Goal: Transaction & Acquisition: Purchase product/service

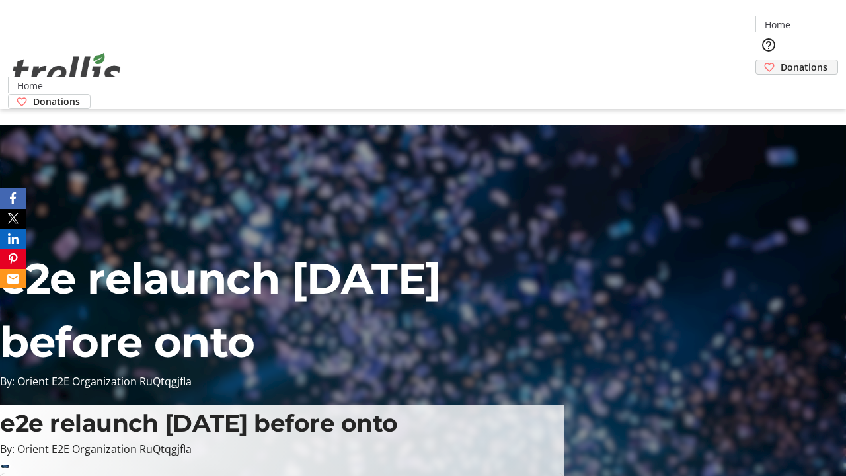
click at [781, 60] on span "Donations" at bounding box center [804, 67] width 47 height 14
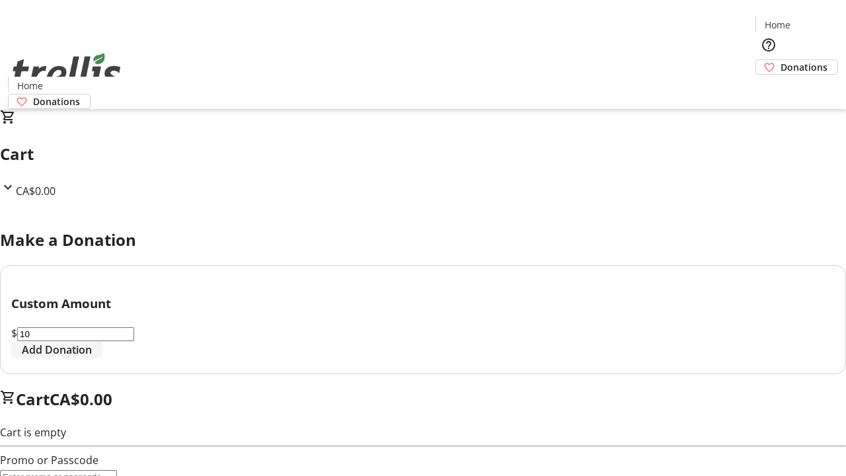
click at [92, 358] on span "Add Donation" at bounding box center [57, 350] width 70 height 16
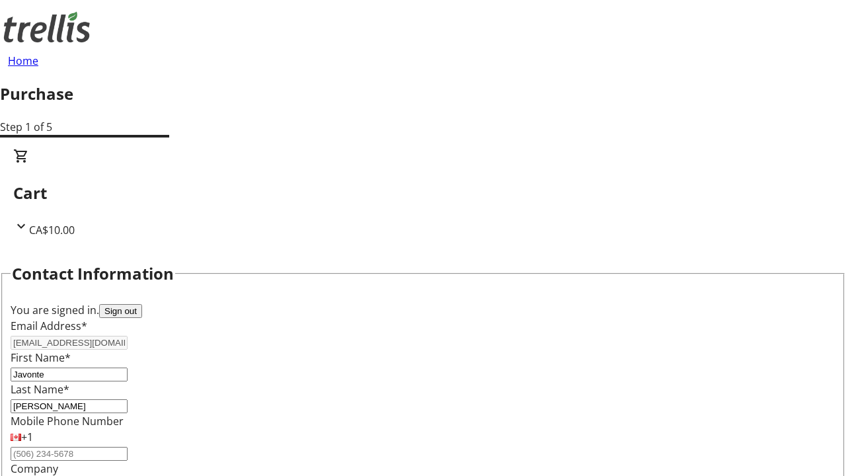
select select "CA"
type input "[STREET_ADDRESS][PERSON_NAME]"
type input "Kelowna"
select select "BC"
type input "Kelowna"
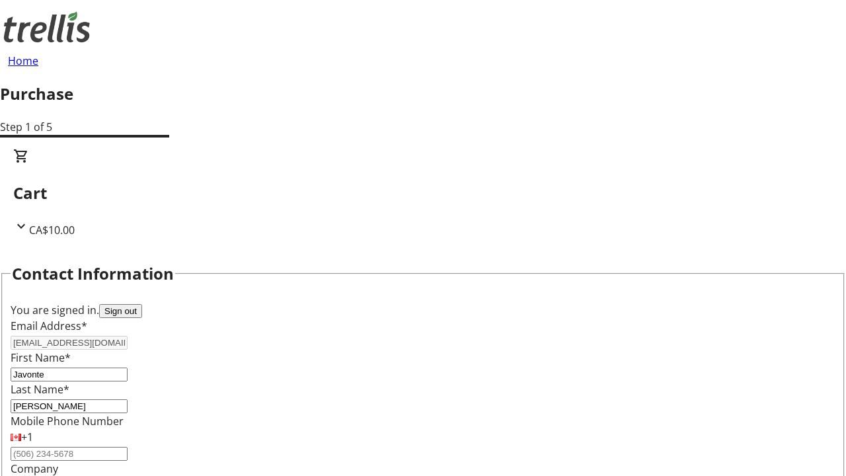
type input "V1Y 0C2"
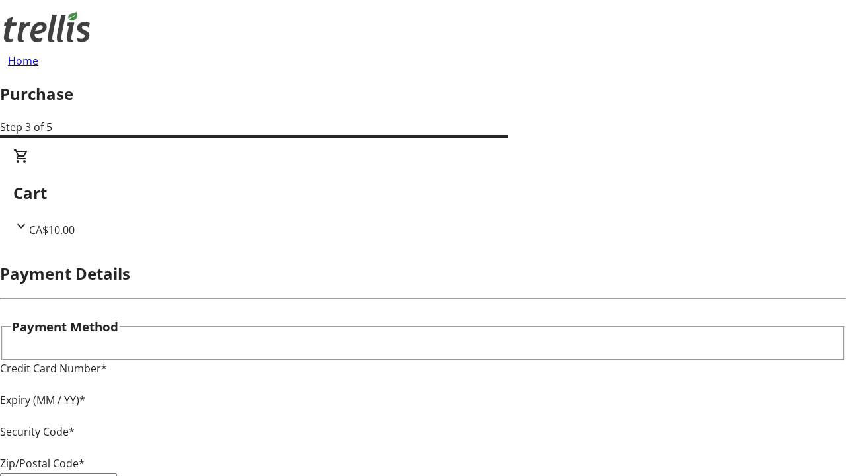
type input "V1Y 0C2"
